Goal: Communication & Community: Answer question/provide support

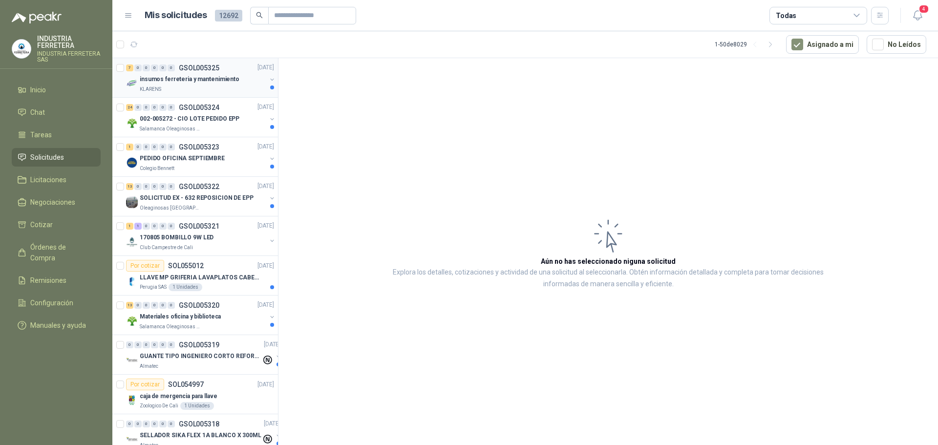
click at [215, 80] on p "insumos ferreteria y mantenimiento" at bounding box center [190, 79] width 100 height 9
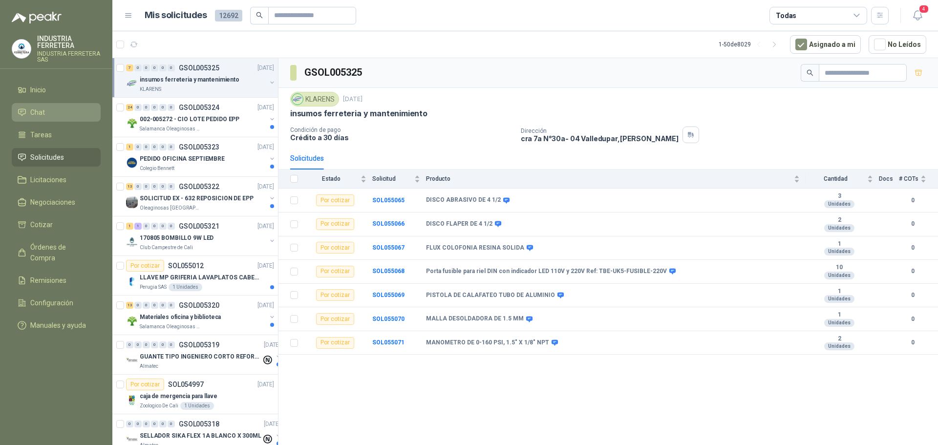
click at [43, 110] on span "Chat" at bounding box center [37, 112] width 15 height 11
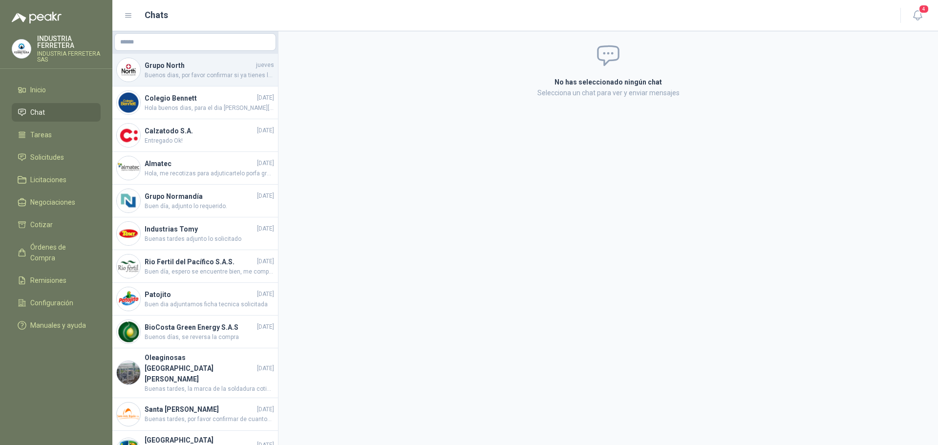
click at [225, 72] on span "Buenos dias, por favor confirmar si ya tienes la cotizacion solicitada ?" at bounding box center [209, 75] width 129 height 9
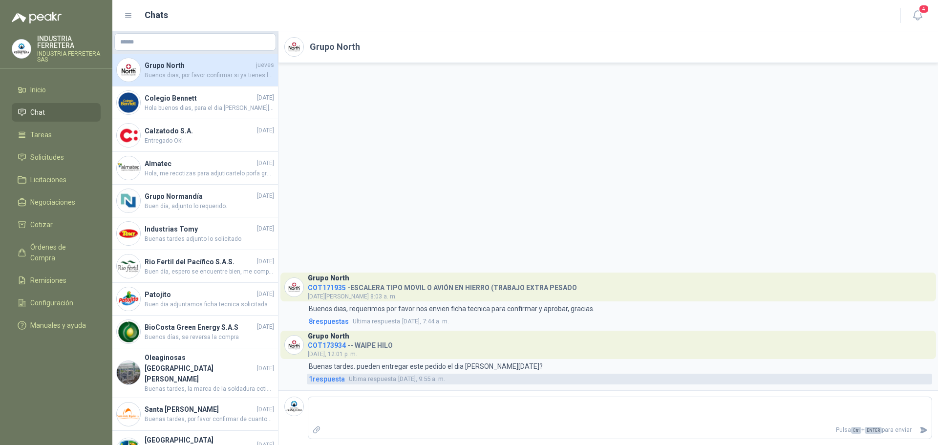
click at [366, 377] on span "Ultima respuesta" at bounding box center [372, 379] width 47 height 10
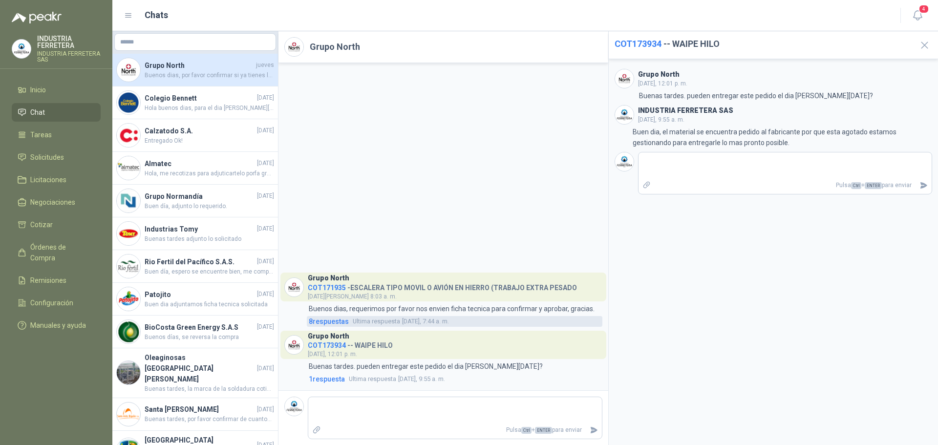
click at [333, 321] on span "8 respuesta s" at bounding box center [329, 321] width 40 height 11
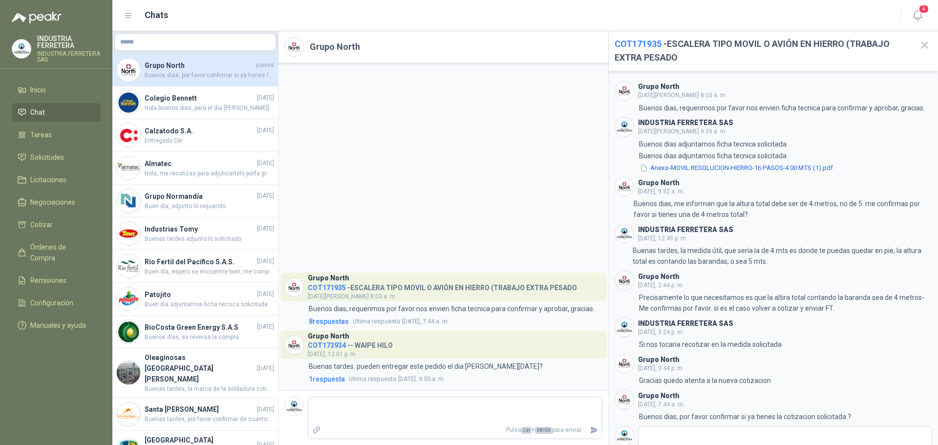
click at [330, 283] on h4 "COT171935 - ESCALERA TIPO MOVIL O AVIÓN EN HIERRO (TRABAJO EXTRA PESADO" at bounding box center [442, 285] width 269 height 9
click at [330, 285] on span "COT171935" at bounding box center [327, 288] width 38 height 8
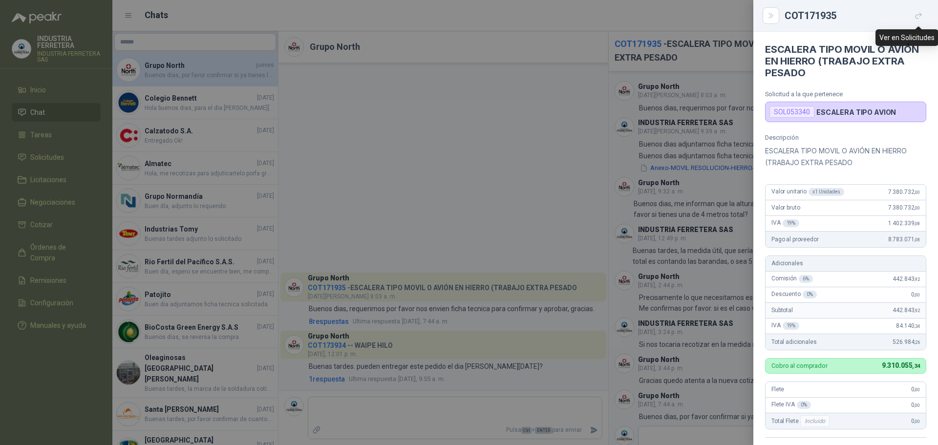
click at [913, 15] on button "button" at bounding box center [919, 16] width 16 height 16
